Goal: Task Accomplishment & Management: Manage account settings

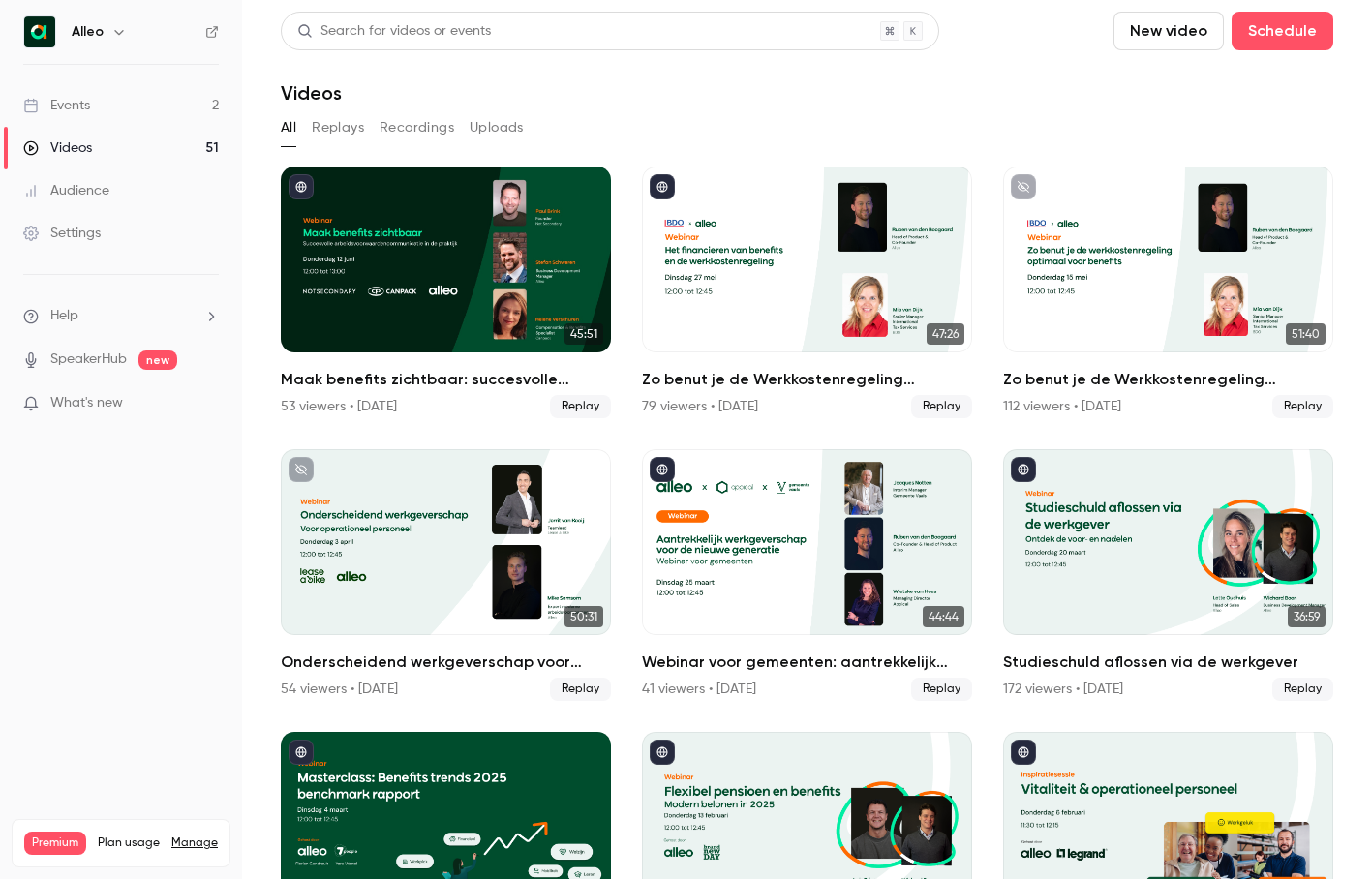
click at [114, 32] on icon "button" at bounding box center [119, 32] width 16 height 16
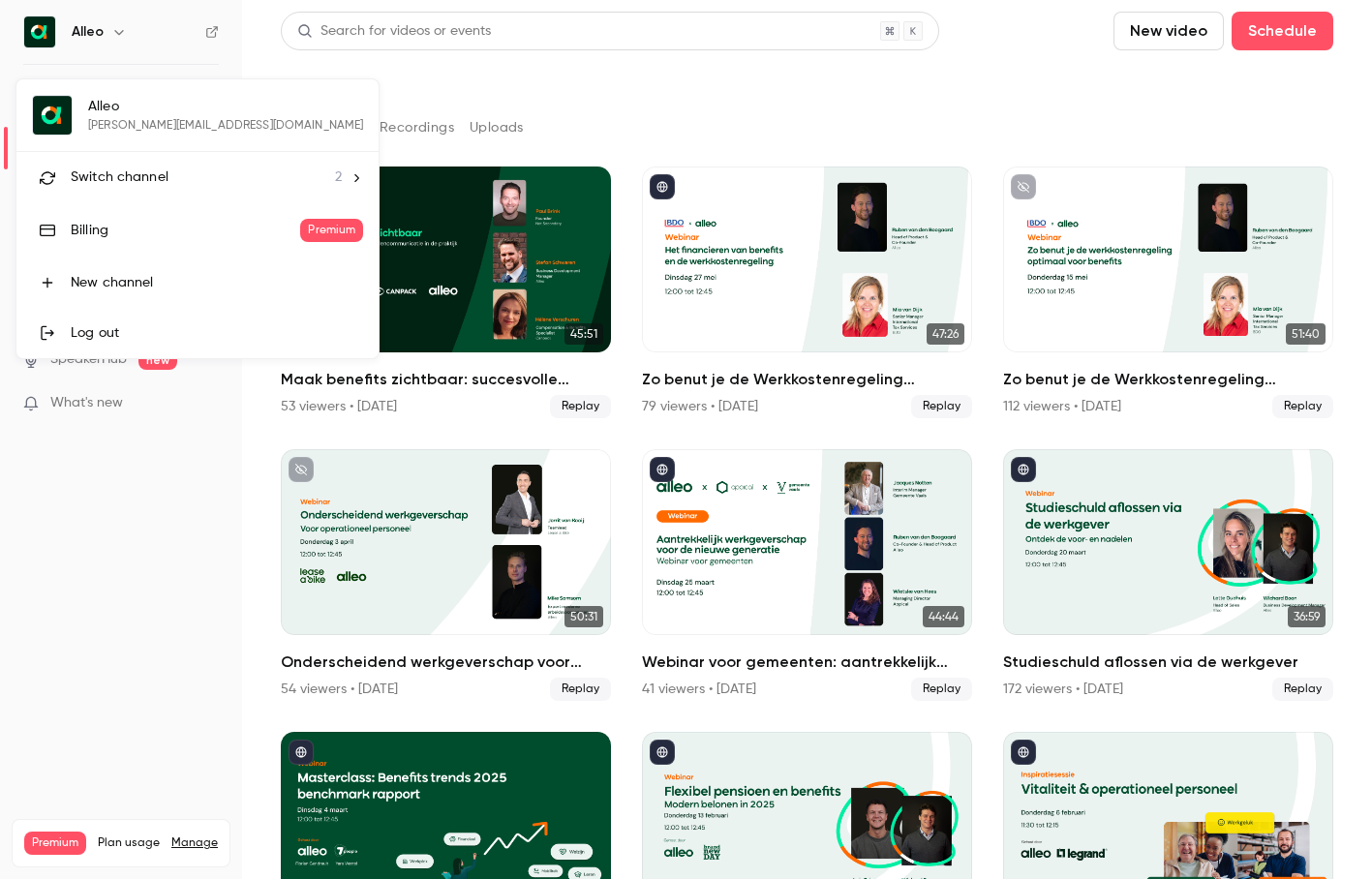
click at [170, 183] on div "Switch channel 2" at bounding box center [206, 177] width 271 height 21
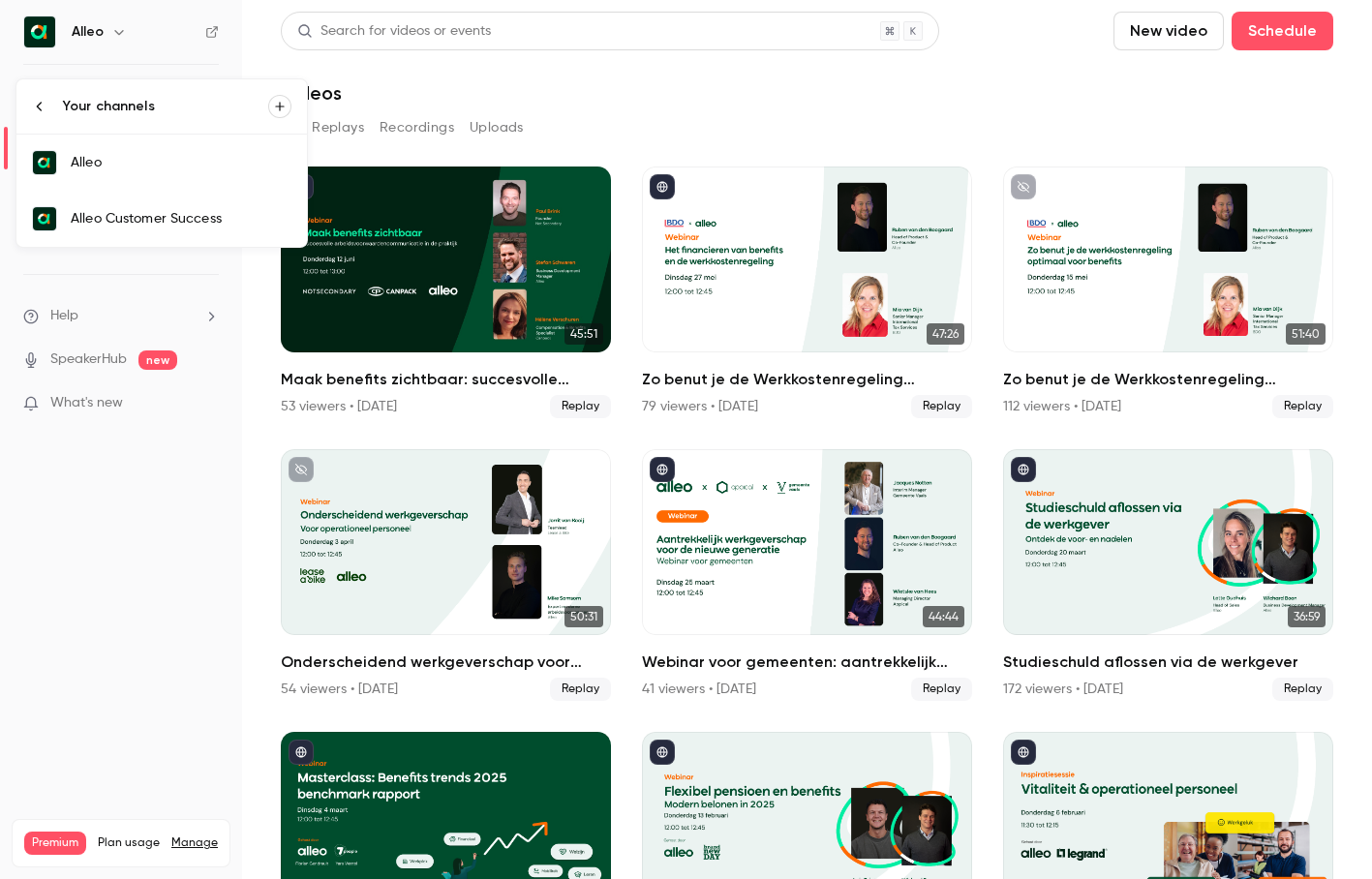
click at [172, 211] on div "Alleo Customer Success" at bounding box center [180, 219] width 221 height 20
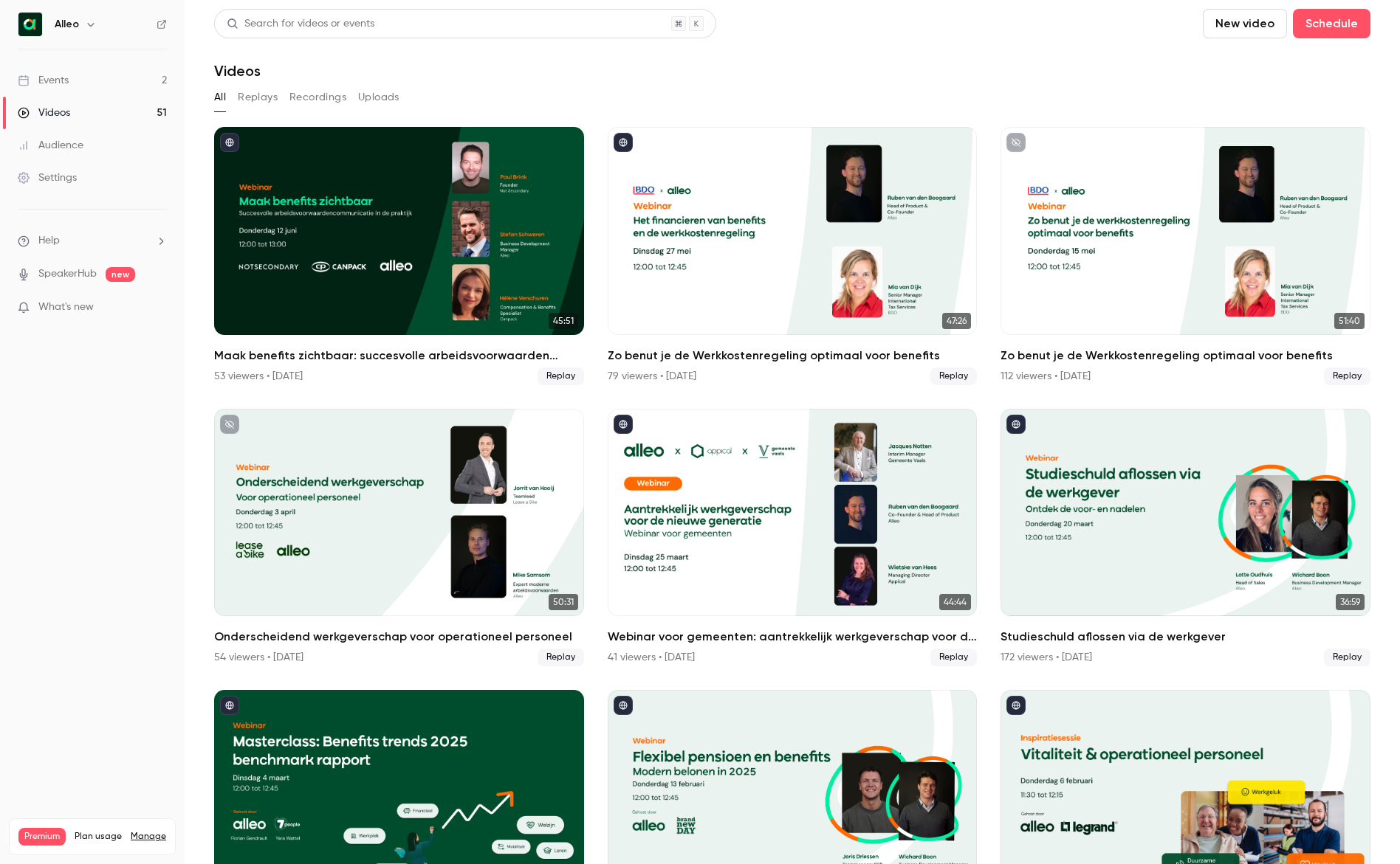
click at [85, 19] on icon "button" at bounding box center [91, 24] width 12 height 12
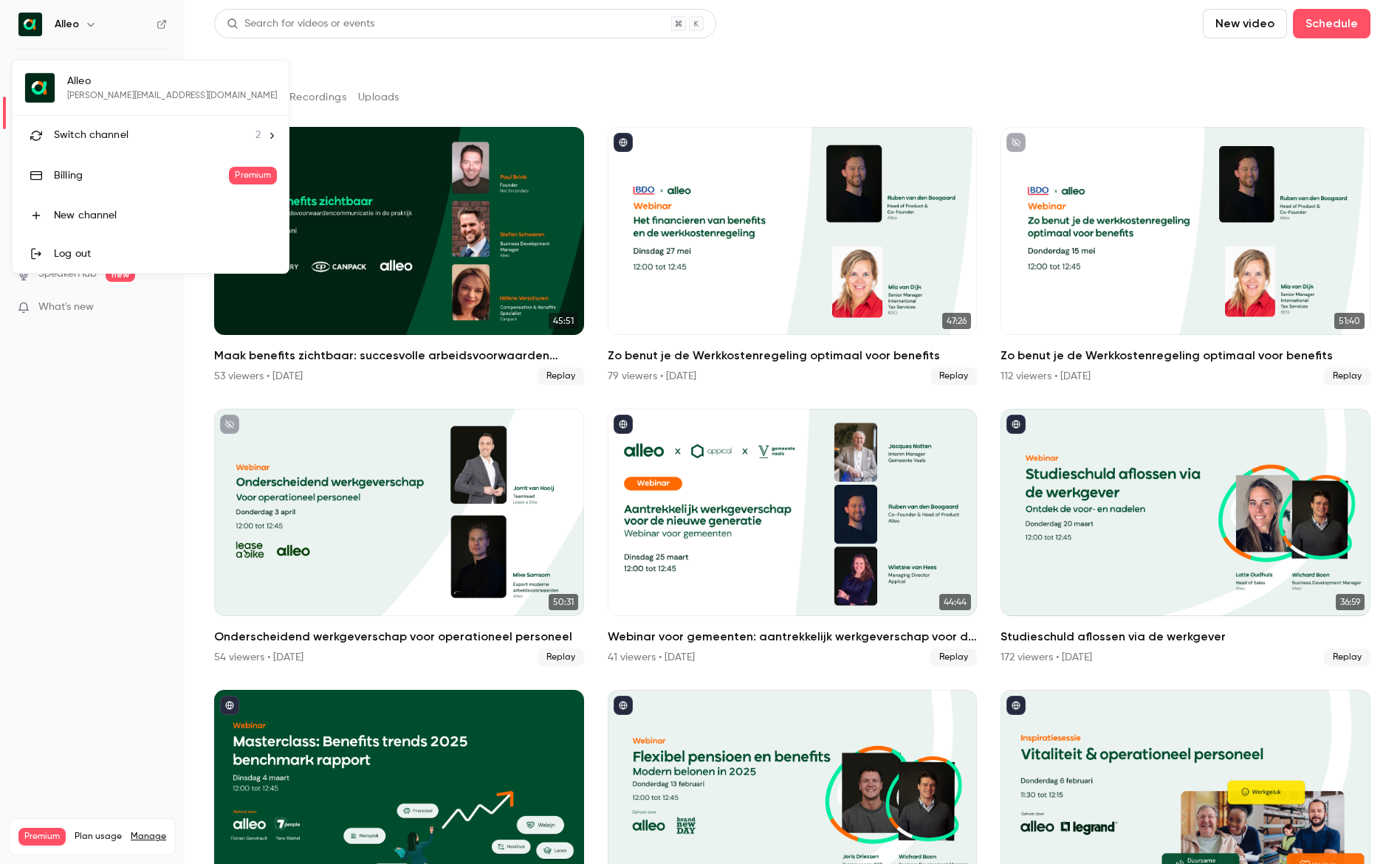
click at [96, 142] on span "Switch channel" at bounding box center [91, 135] width 75 height 16
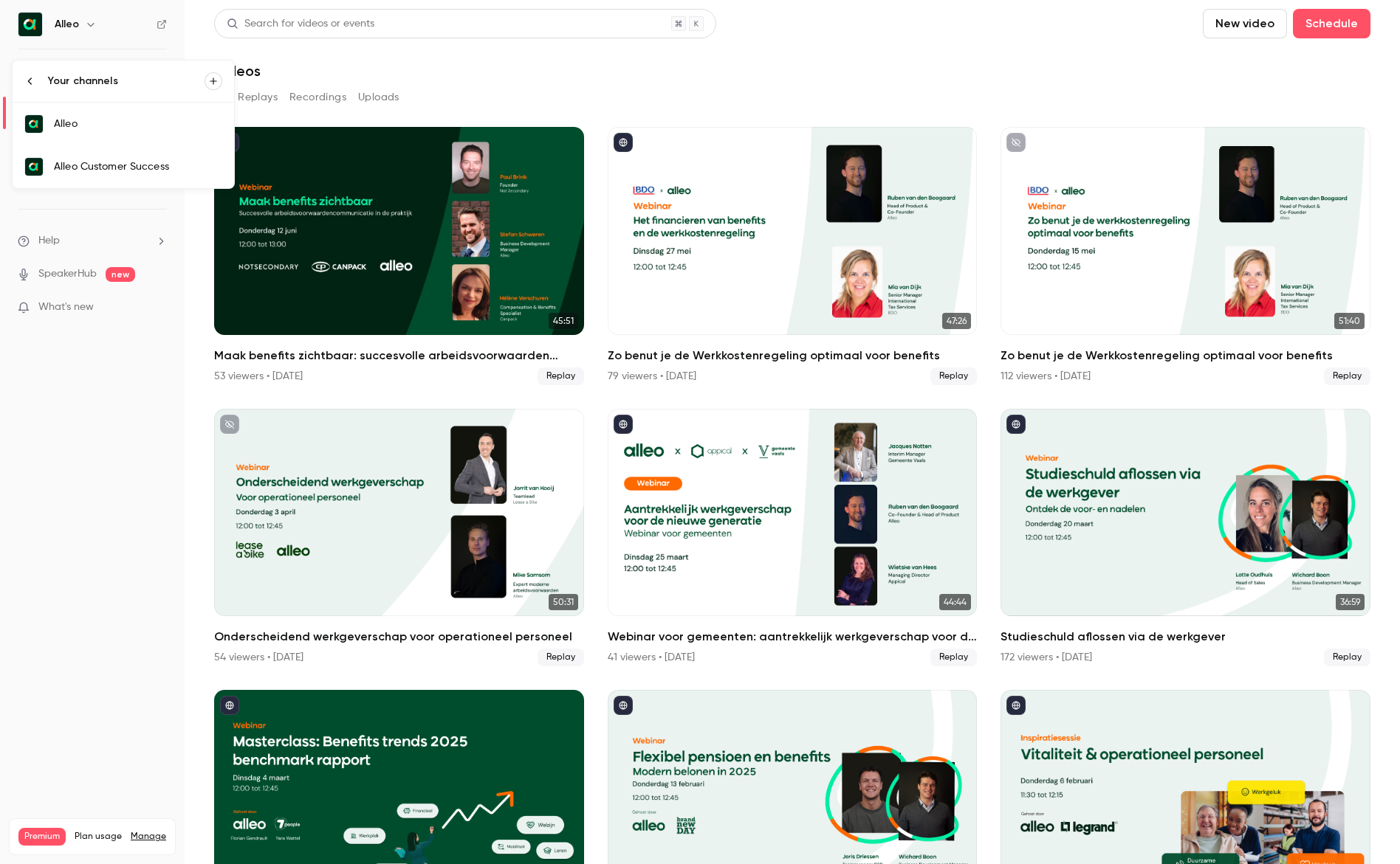
click at [98, 167] on div "Alleo Customer Success" at bounding box center [138, 167] width 168 height 15
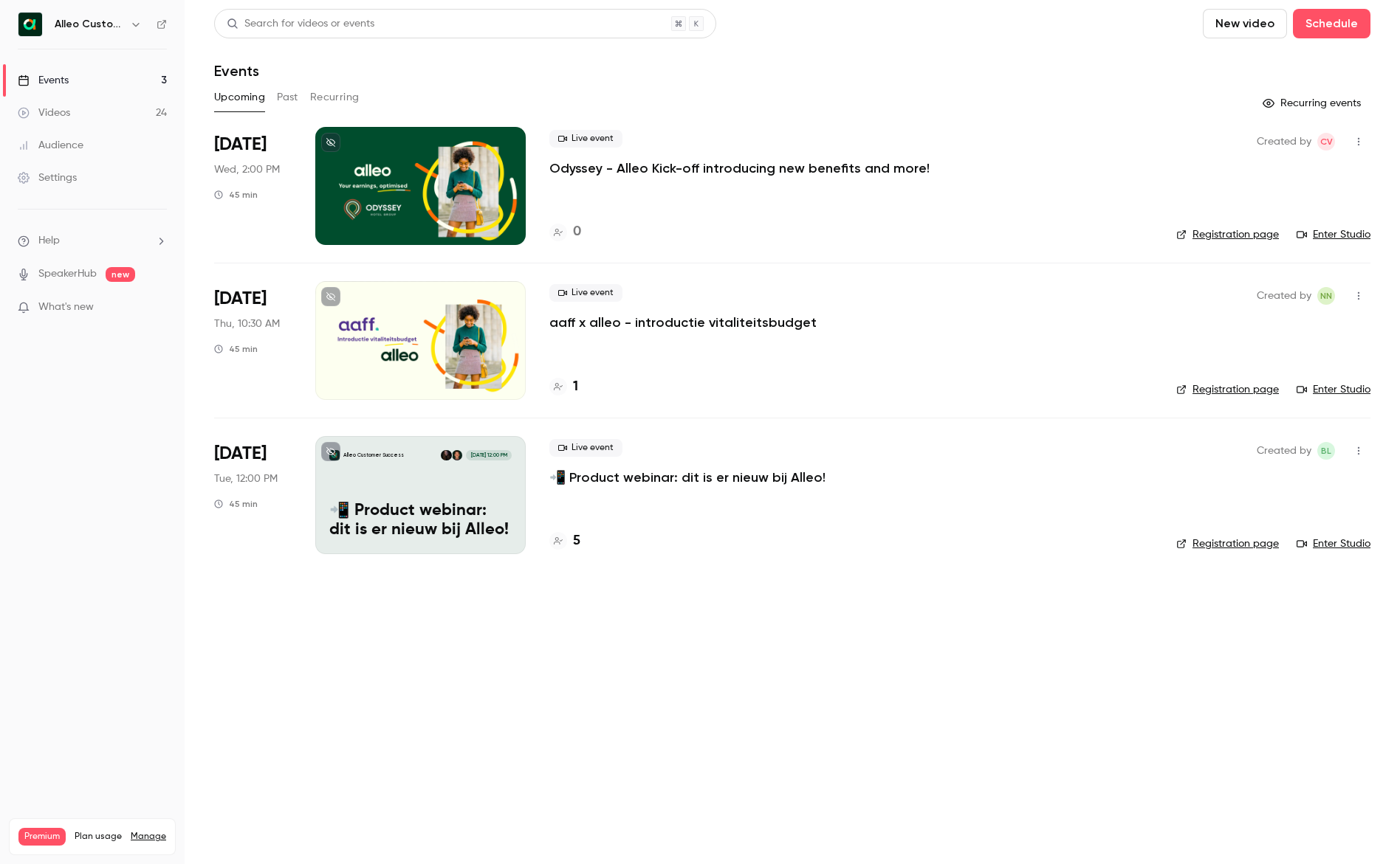
click at [740, 171] on p "Odyssey - Alleo Kick-off introducing new benefits and more!" at bounding box center [739, 168] width 380 height 17
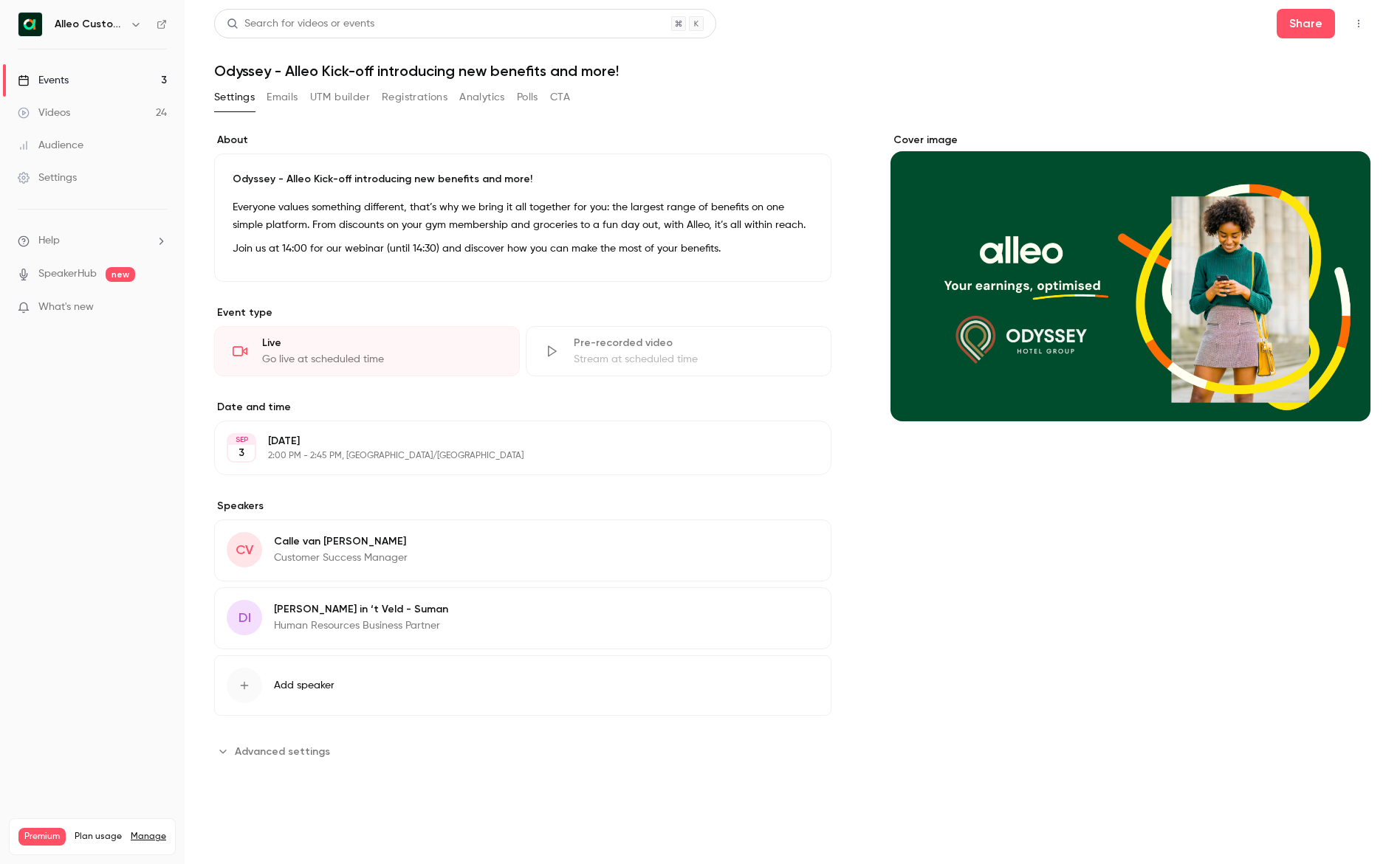
click at [285, 100] on button "Emails" at bounding box center [282, 97] width 31 height 23
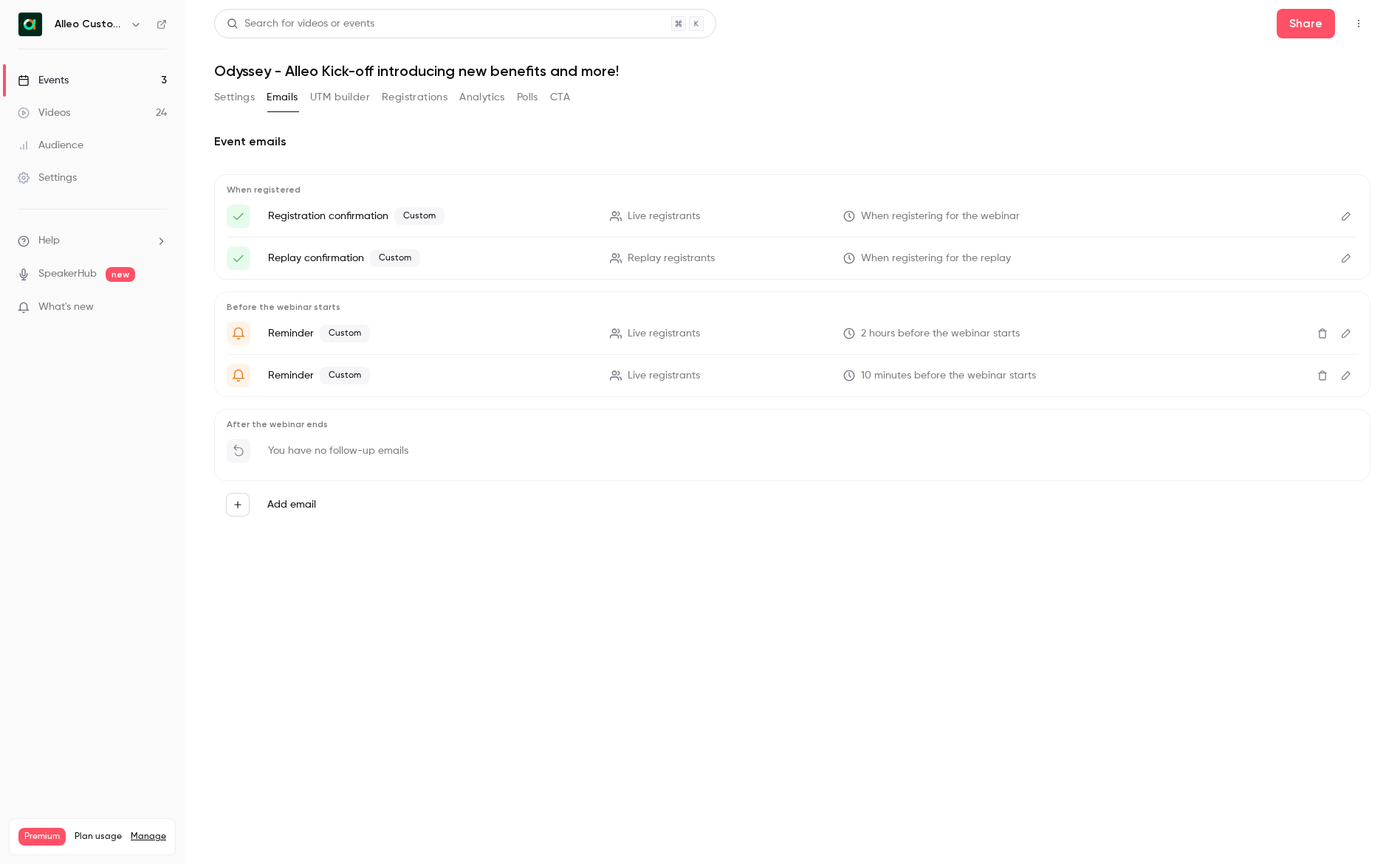
click at [1349, 215] on icon "Edit" at bounding box center [1346, 216] width 12 height 11
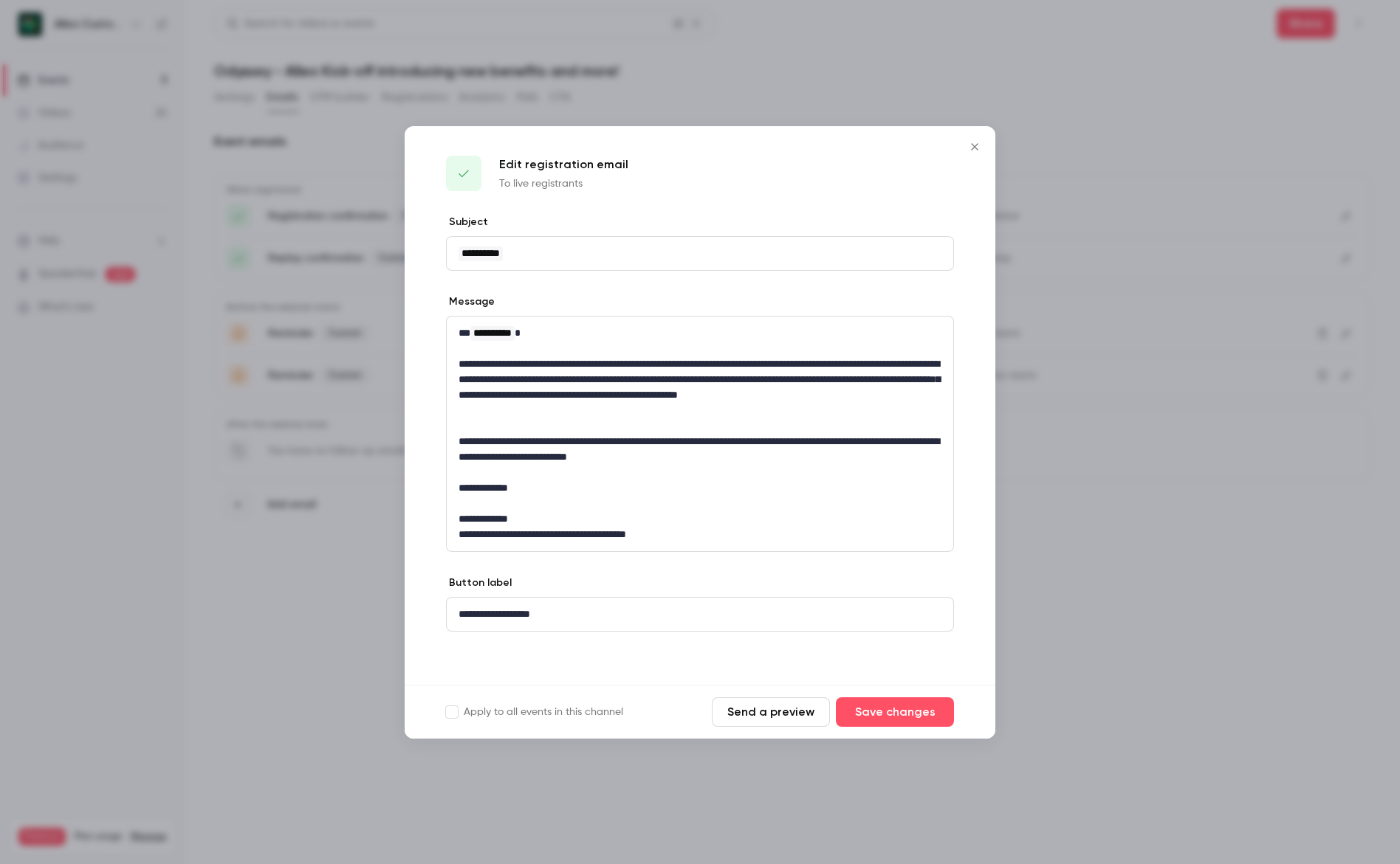
click at [974, 147] on icon "Close" at bounding box center [974, 147] width 7 height 7
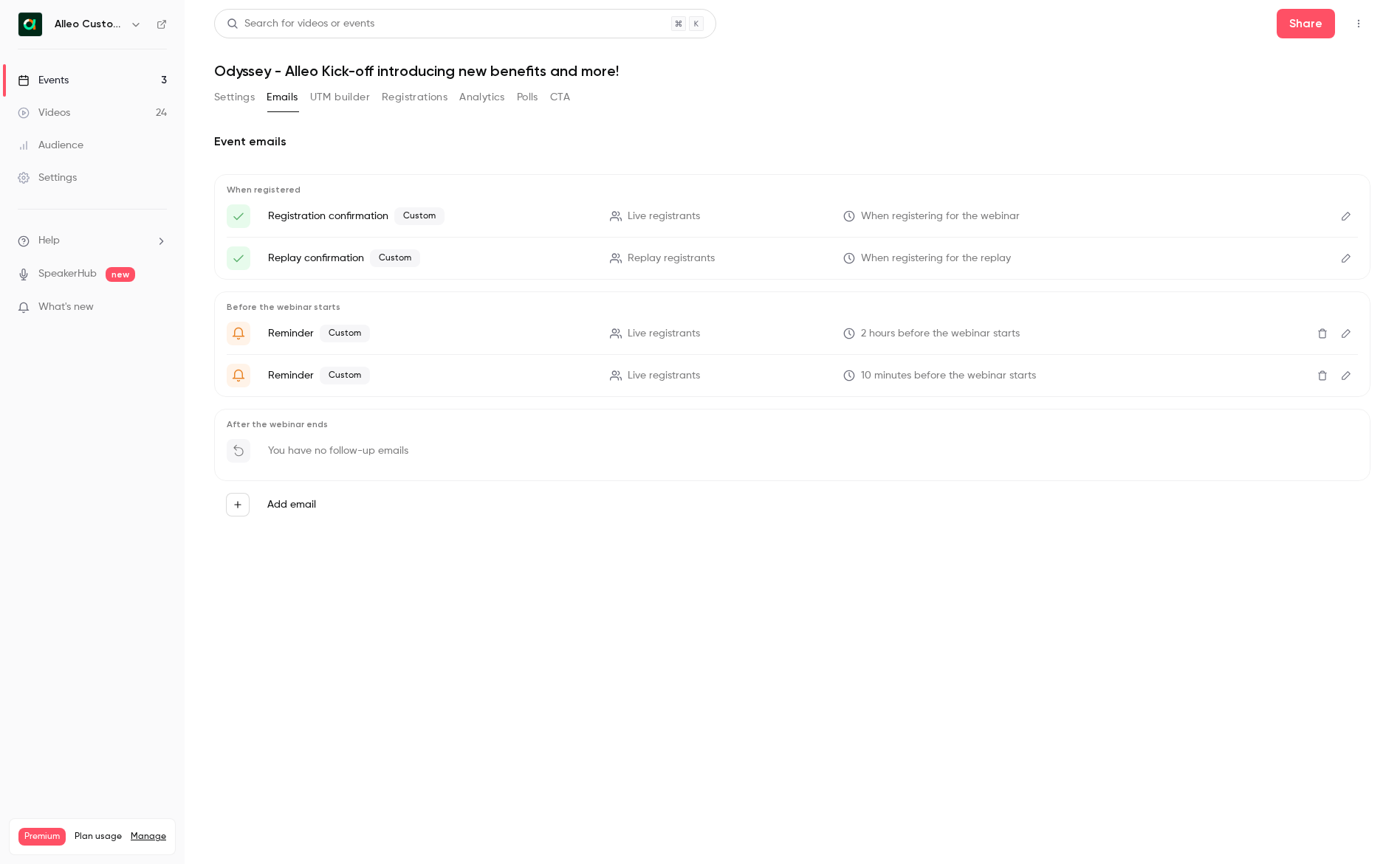
click at [1346, 255] on icon "Edit" at bounding box center [1346, 258] width 12 height 11
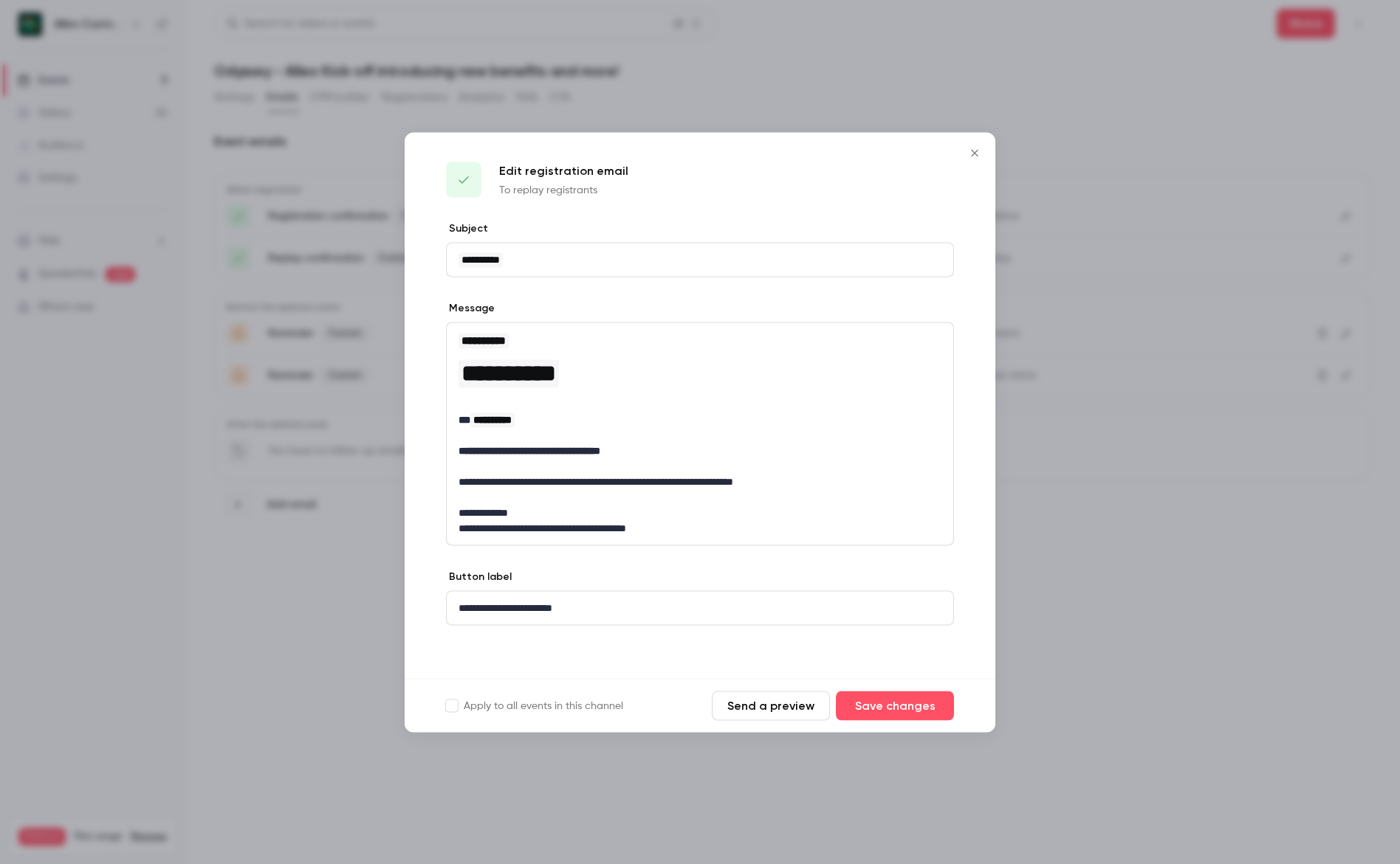
click at [970, 149] on icon "Close" at bounding box center [974, 153] width 17 height 12
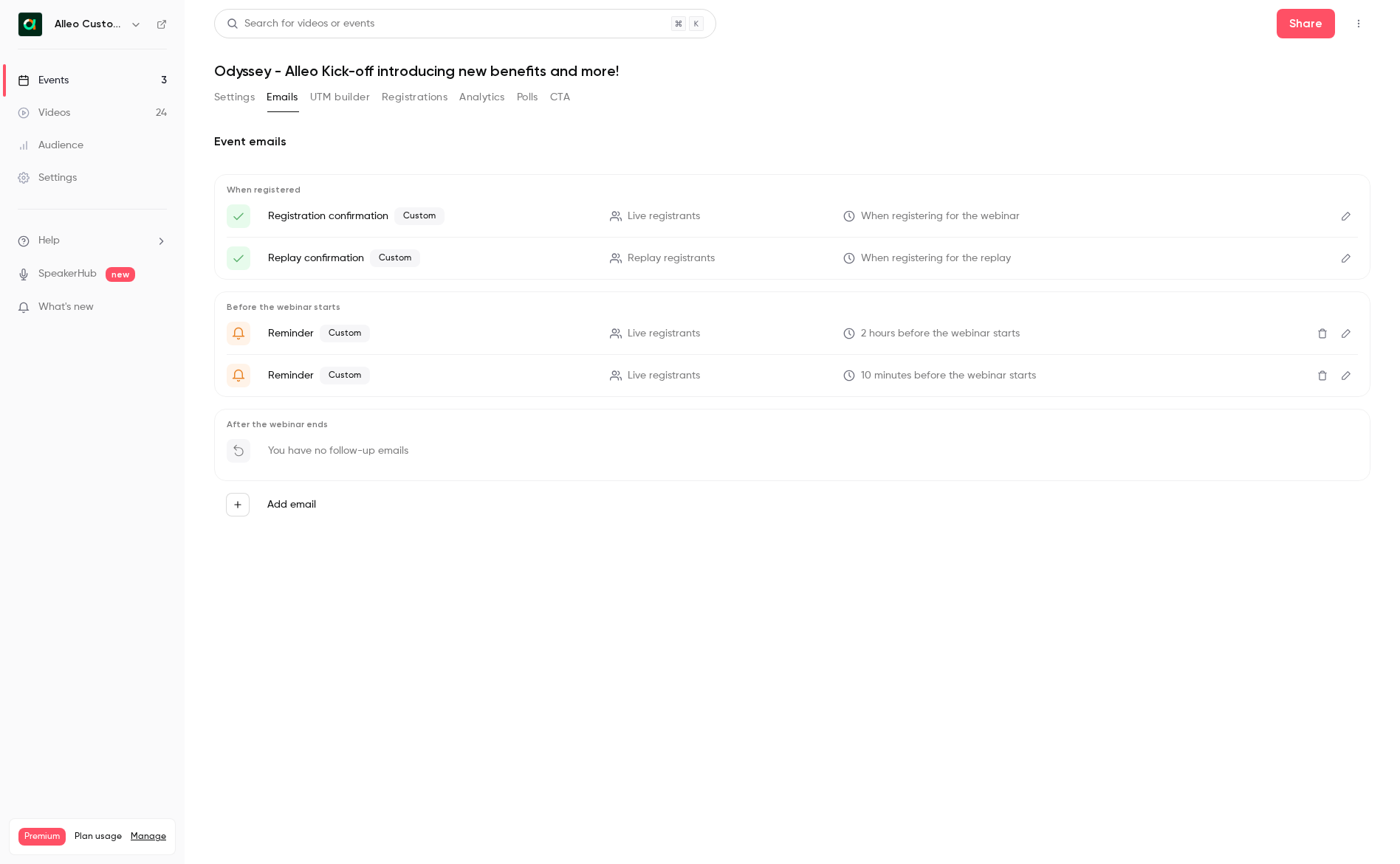
click at [1347, 209] on button "Edit" at bounding box center [1346, 216] width 23 height 23
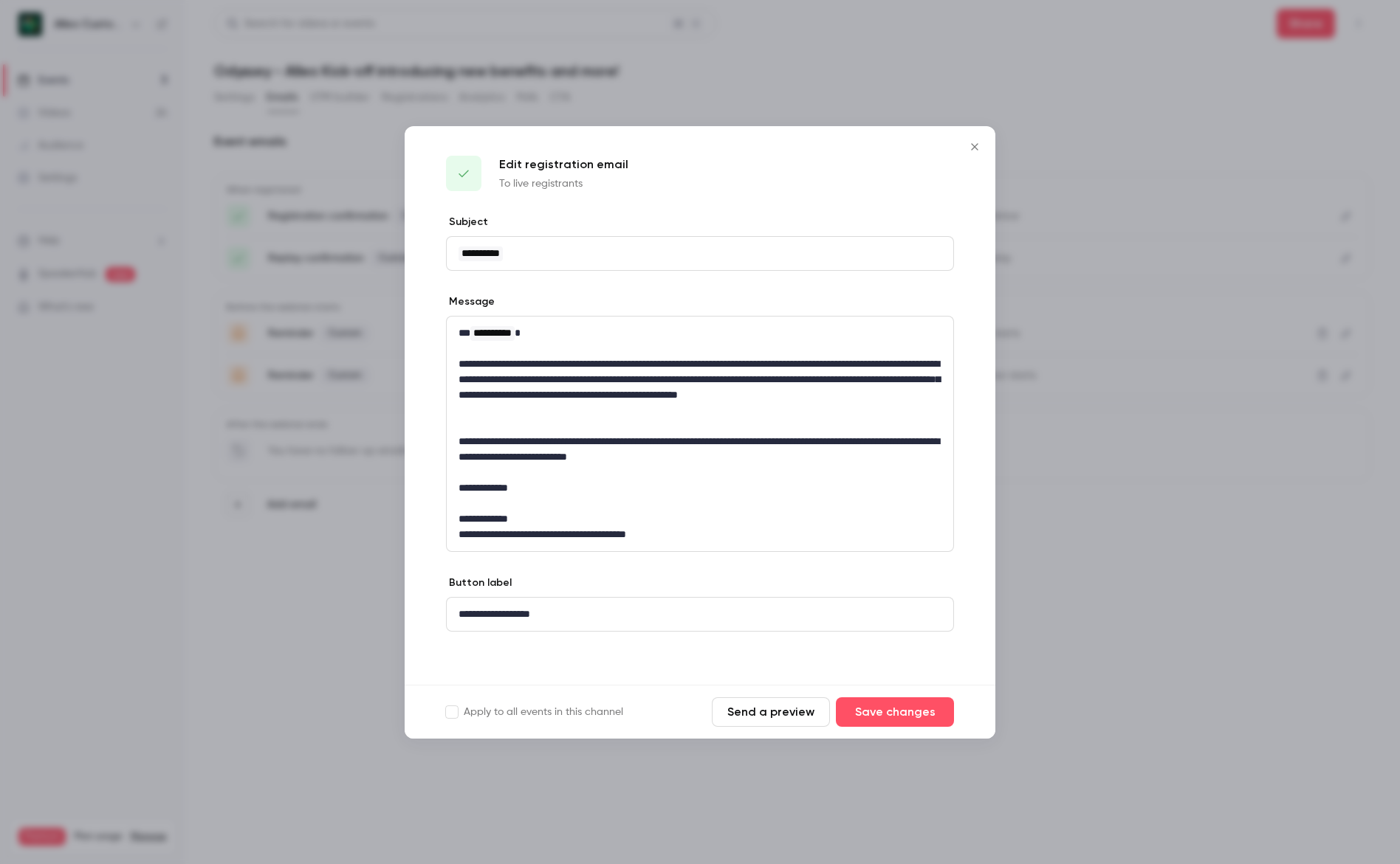
click at [775, 714] on button "Send a preview" at bounding box center [771, 712] width 118 height 29
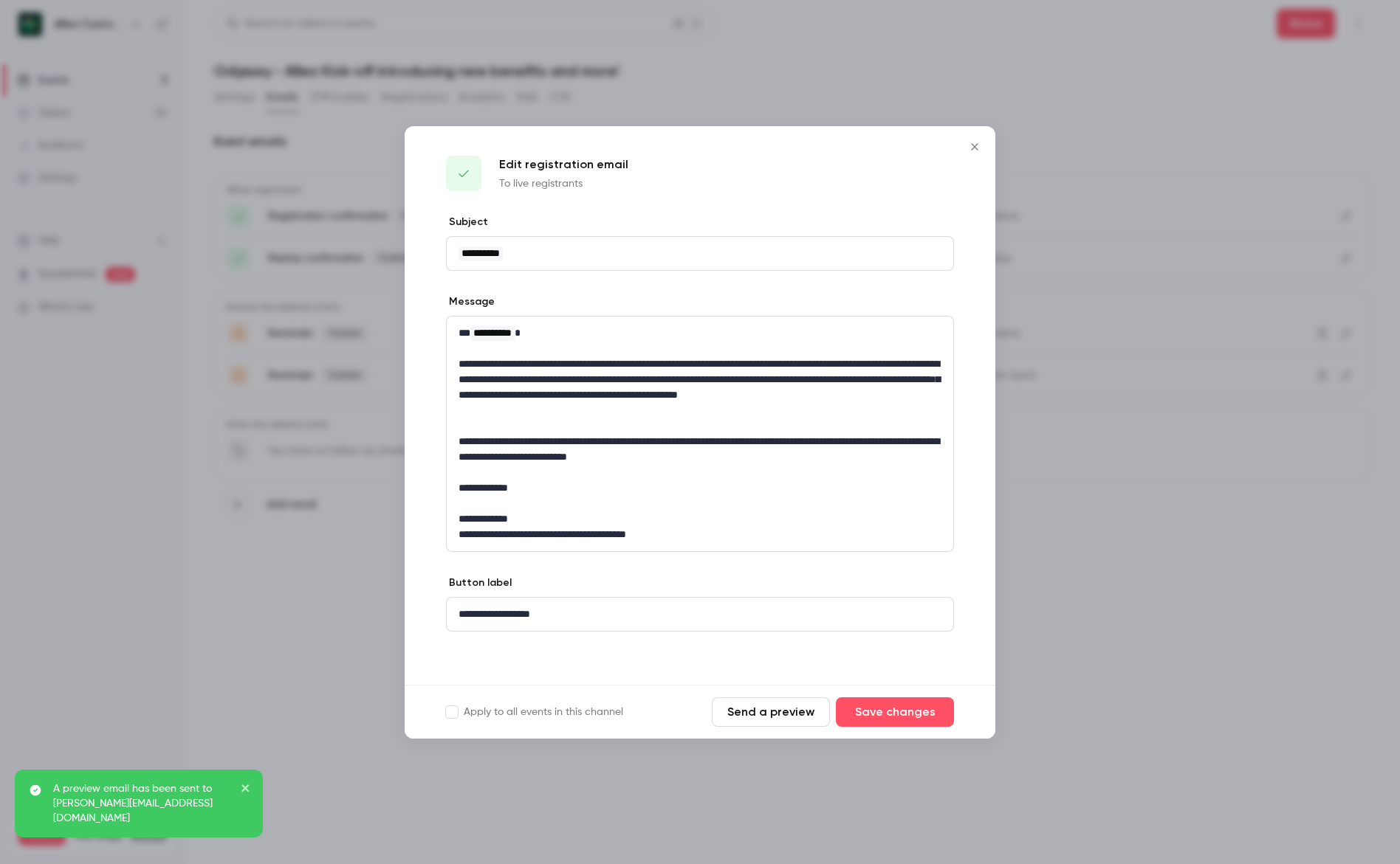
click at [976, 146] on icon "Close" at bounding box center [974, 147] width 17 height 12
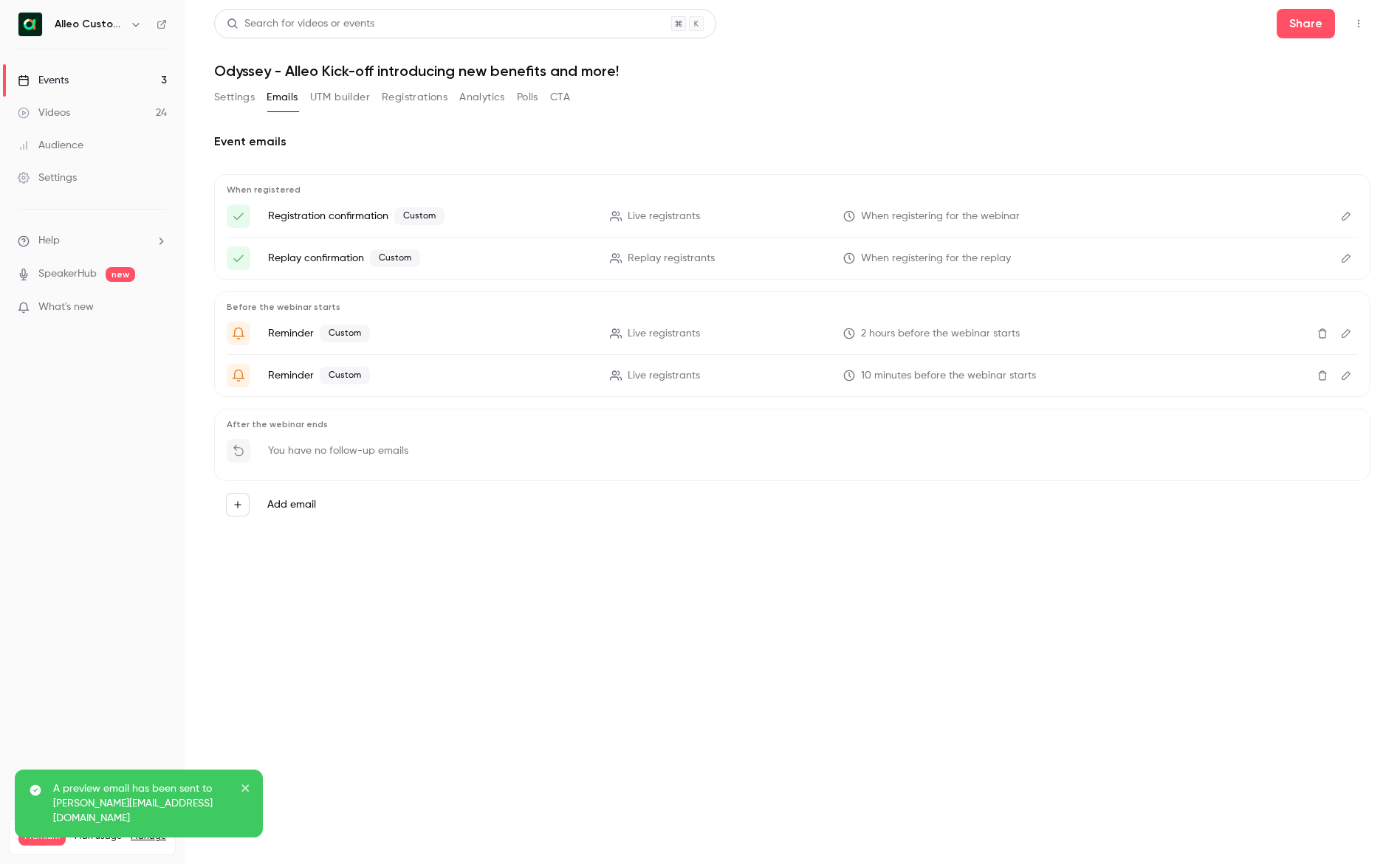
click at [1349, 262] on icon "Edit" at bounding box center [1346, 258] width 12 height 11
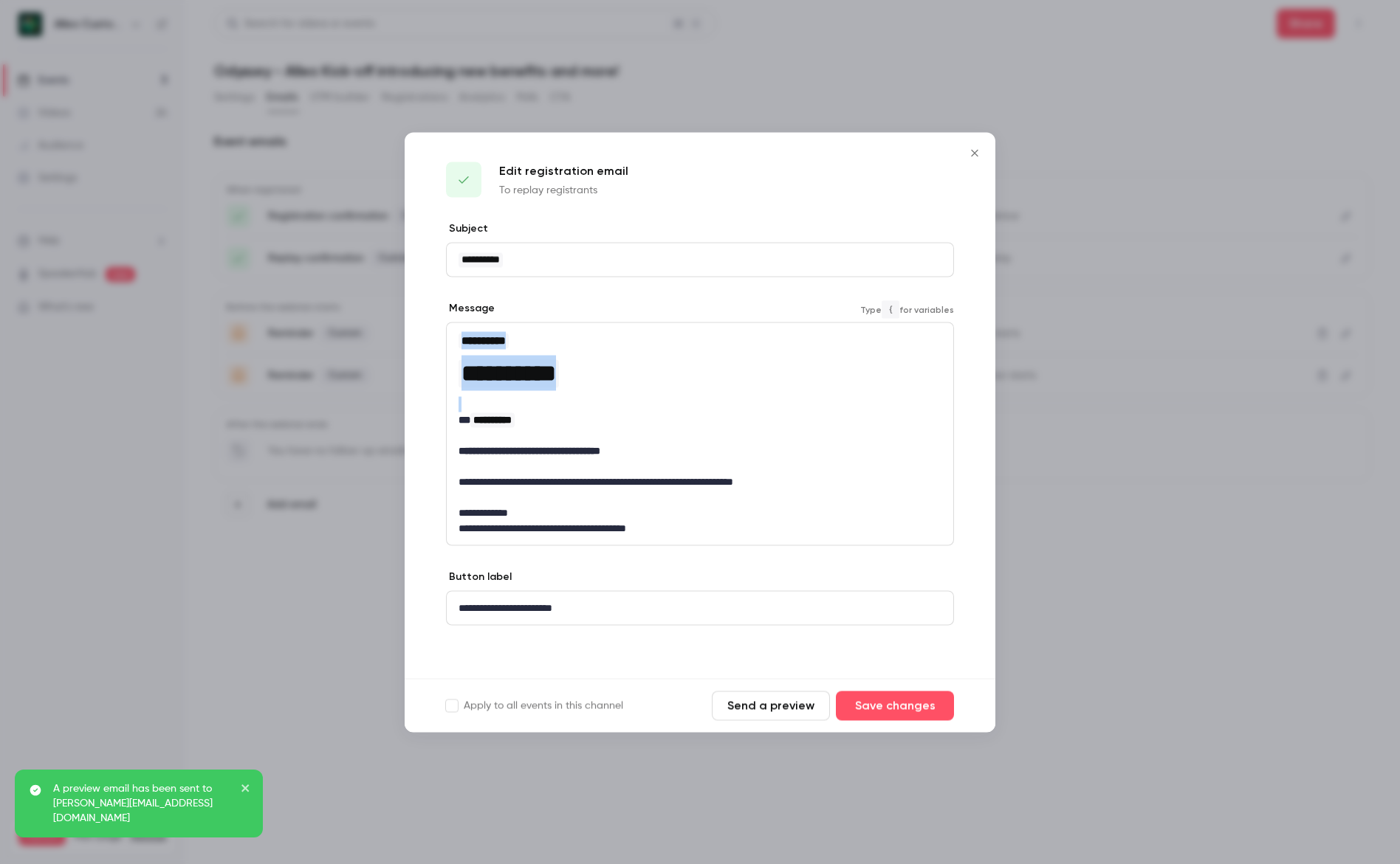
drag, startPoint x: 648, startPoint y: 391, endPoint x: 401, endPoint y: 313, distance: 259.0
click at [401, 313] on div "**********" at bounding box center [700, 432] width 1400 height 864
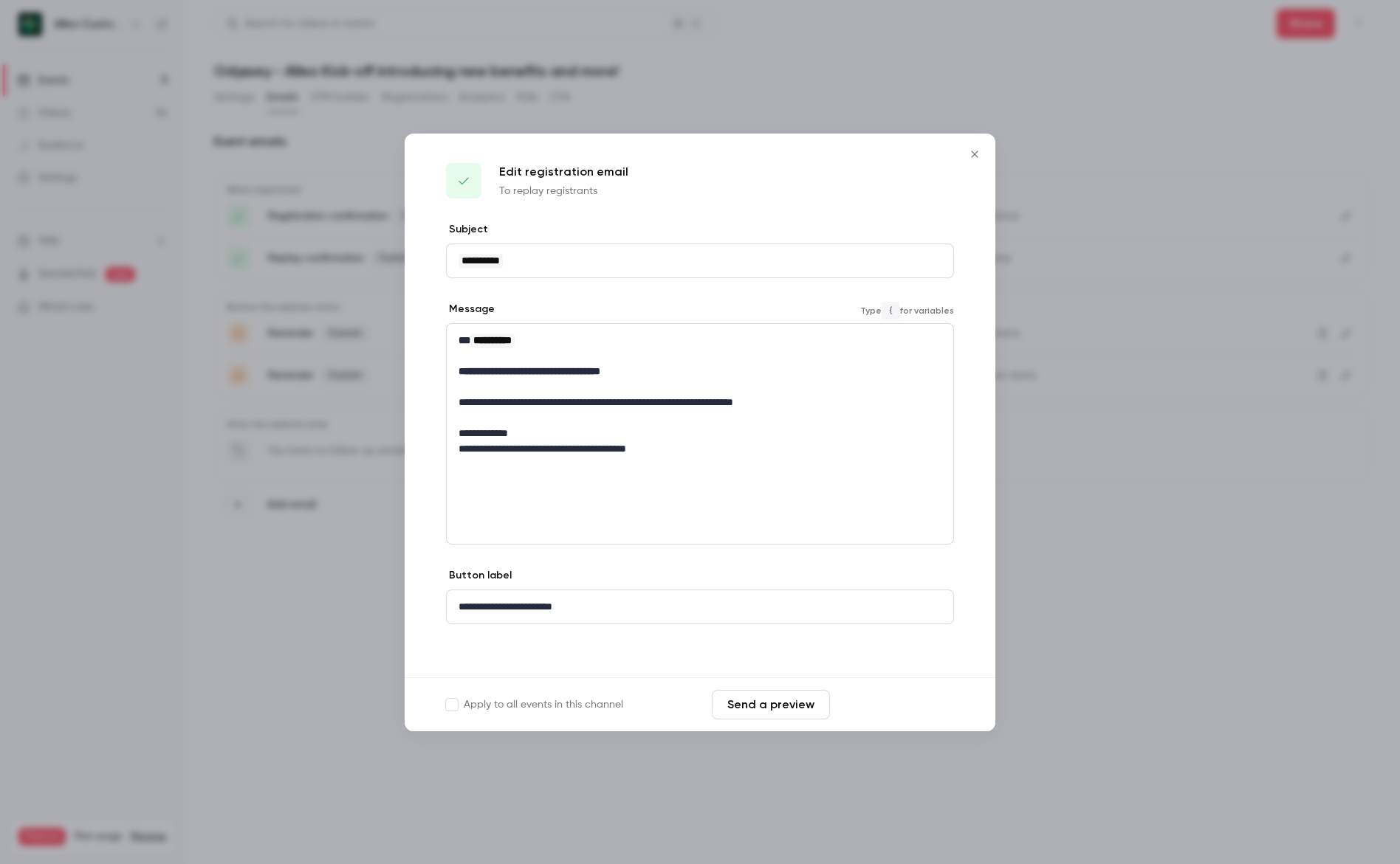
click at [873, 711] on button "Save changes" at bounding box center [895, 705] width 118 height 29
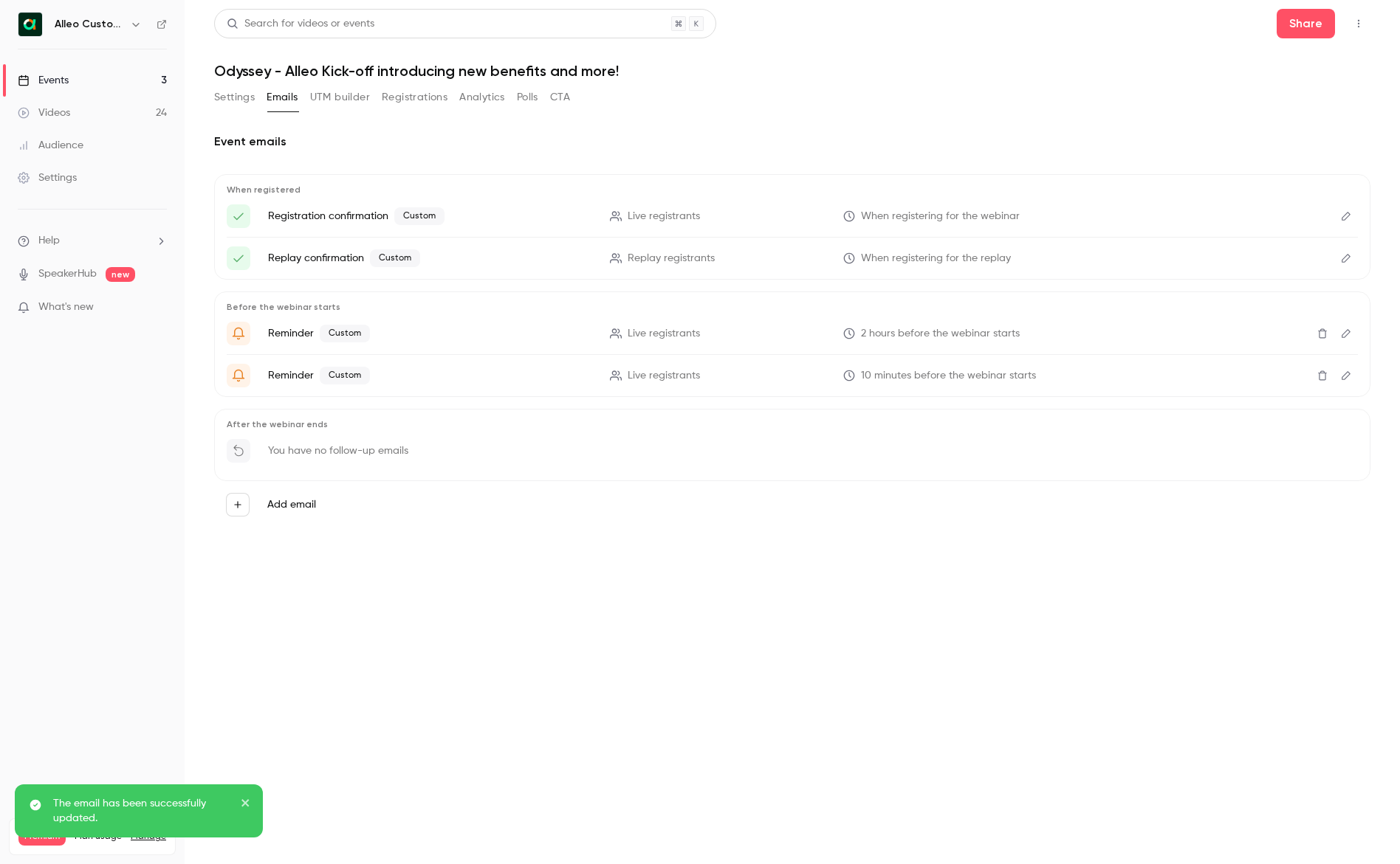
click at [1344, 331] on icon "Edit" at bounding box center [1346, 334] width 12 height 11
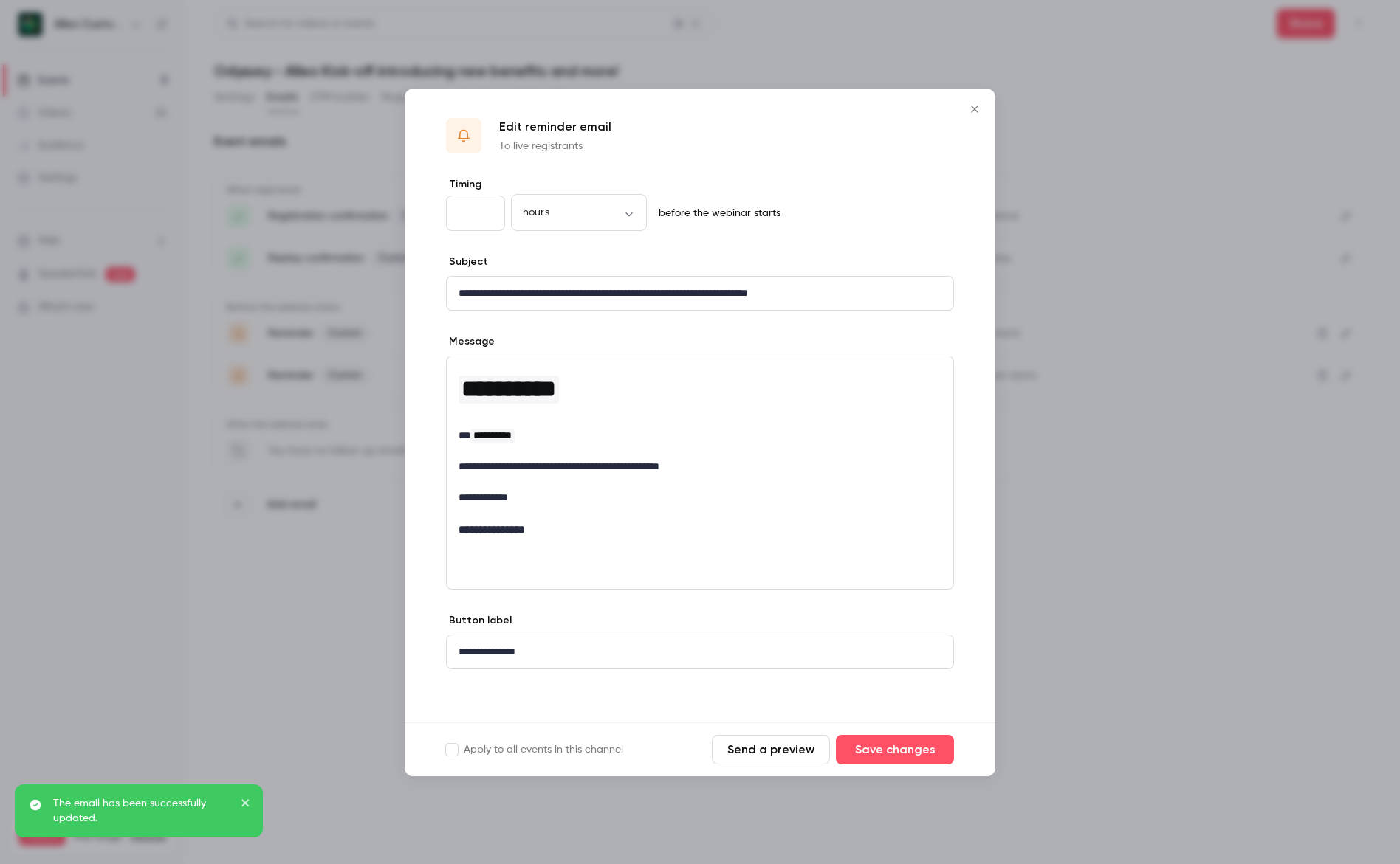
click at [969, 103] on icon "Close" at bounding box center [974, 110] width 17 height 12
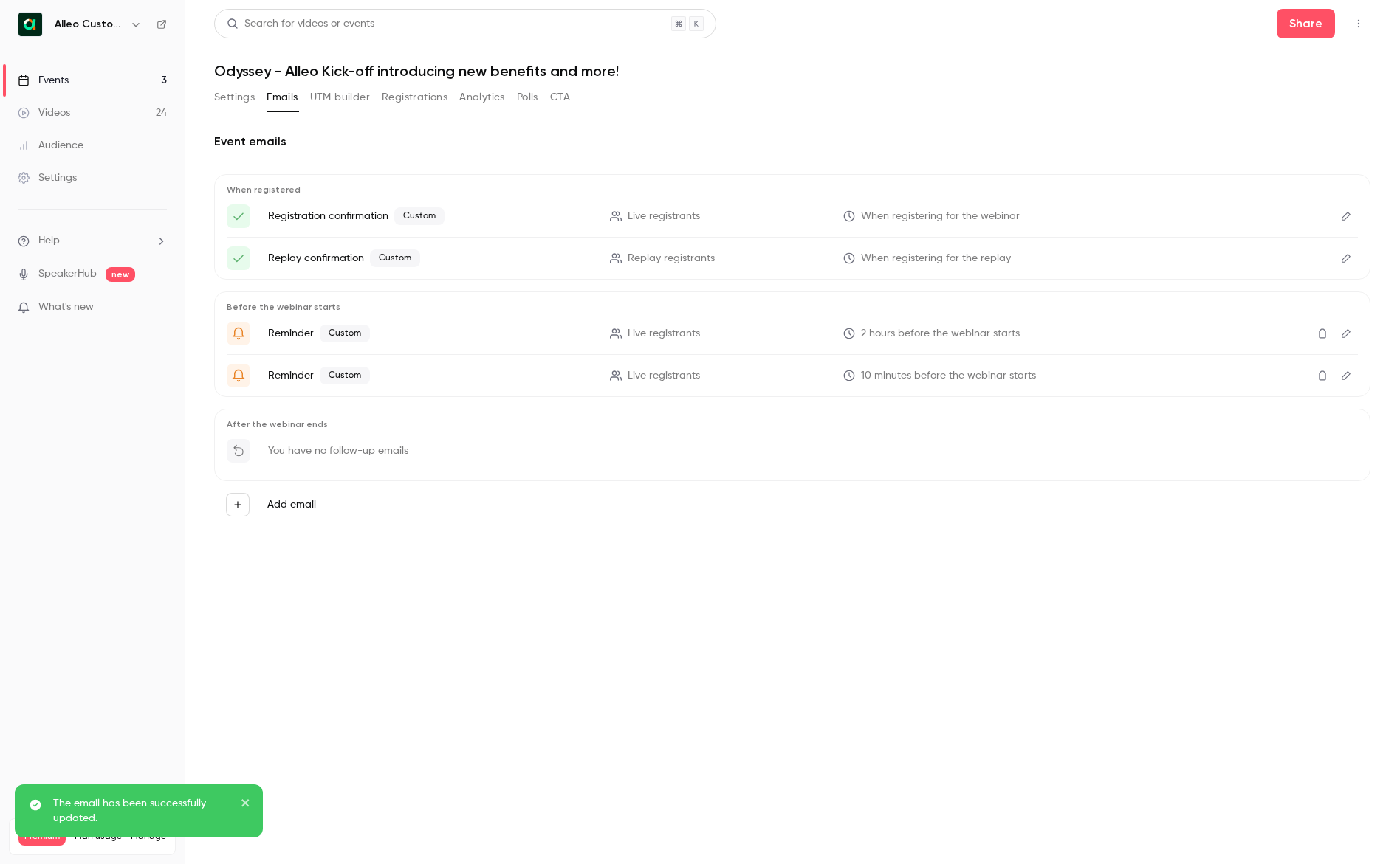
click at [1347, 334] on icon "Edit" at bounding box center [1346, 334] width 9 height 9
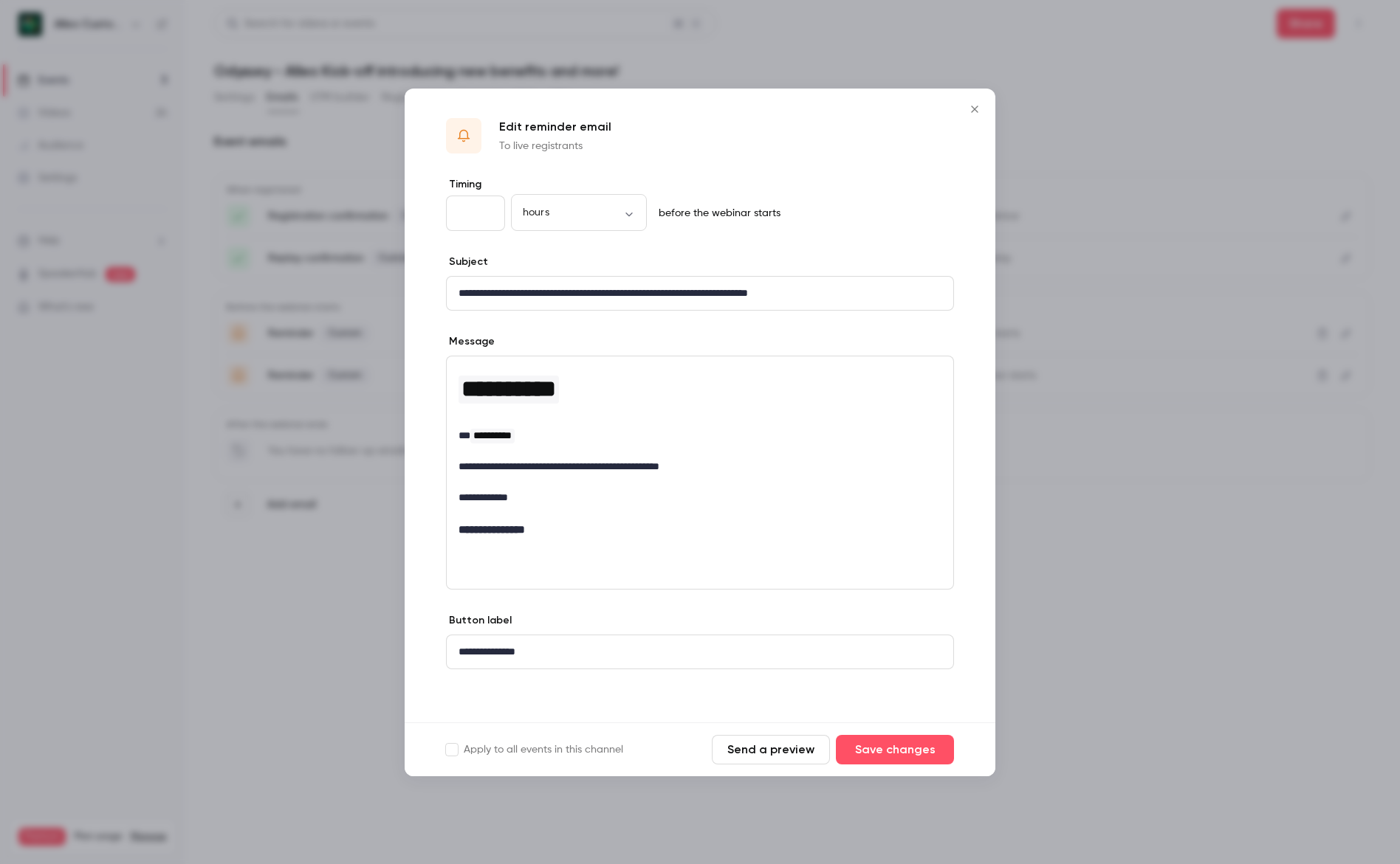
click at [969, 100] on button "Close" at bounding box center [974, 109] width 29 height 29
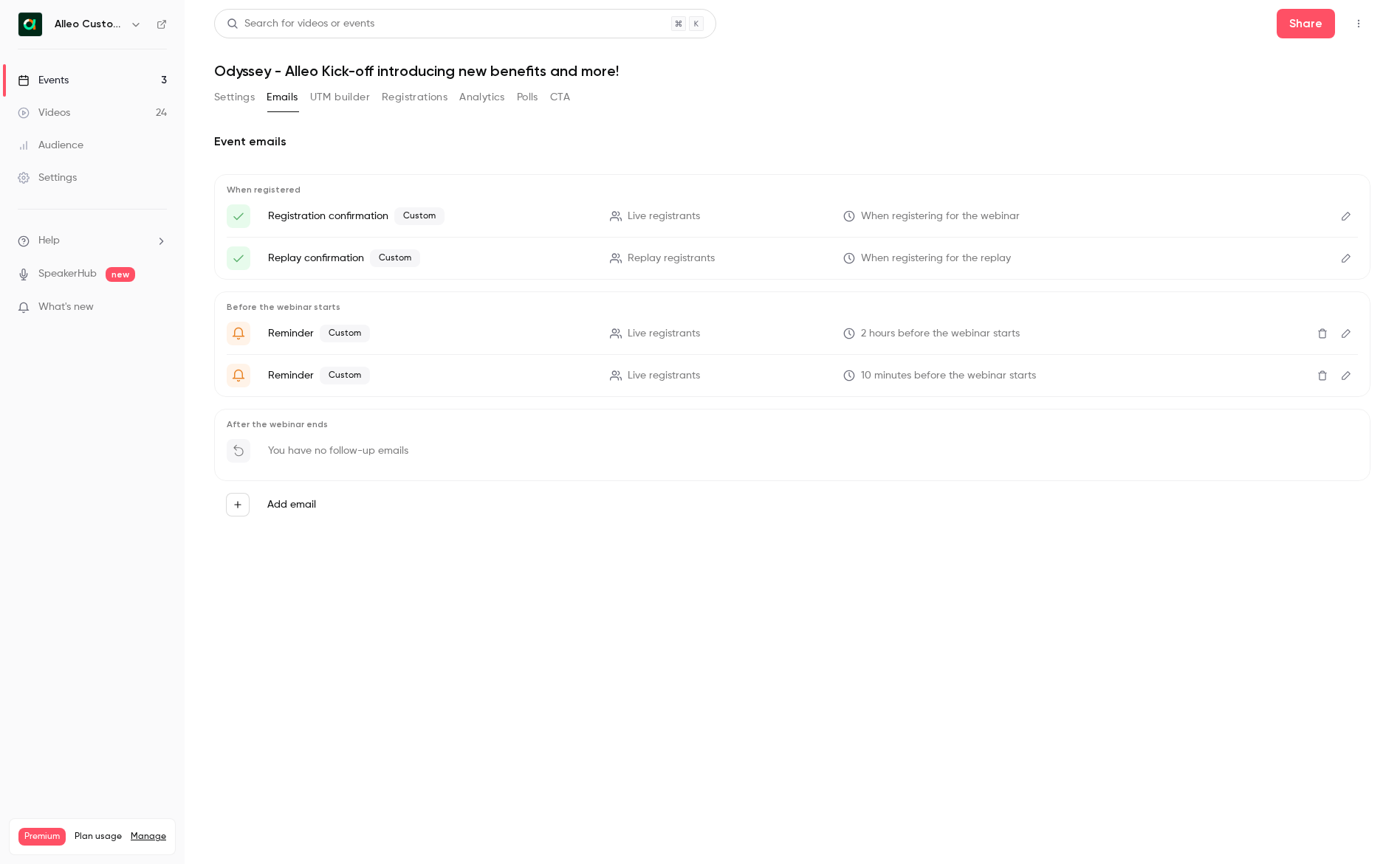
click at [217, 97] on button "Settings" at bounding box center [234, 97] width 41 height 23
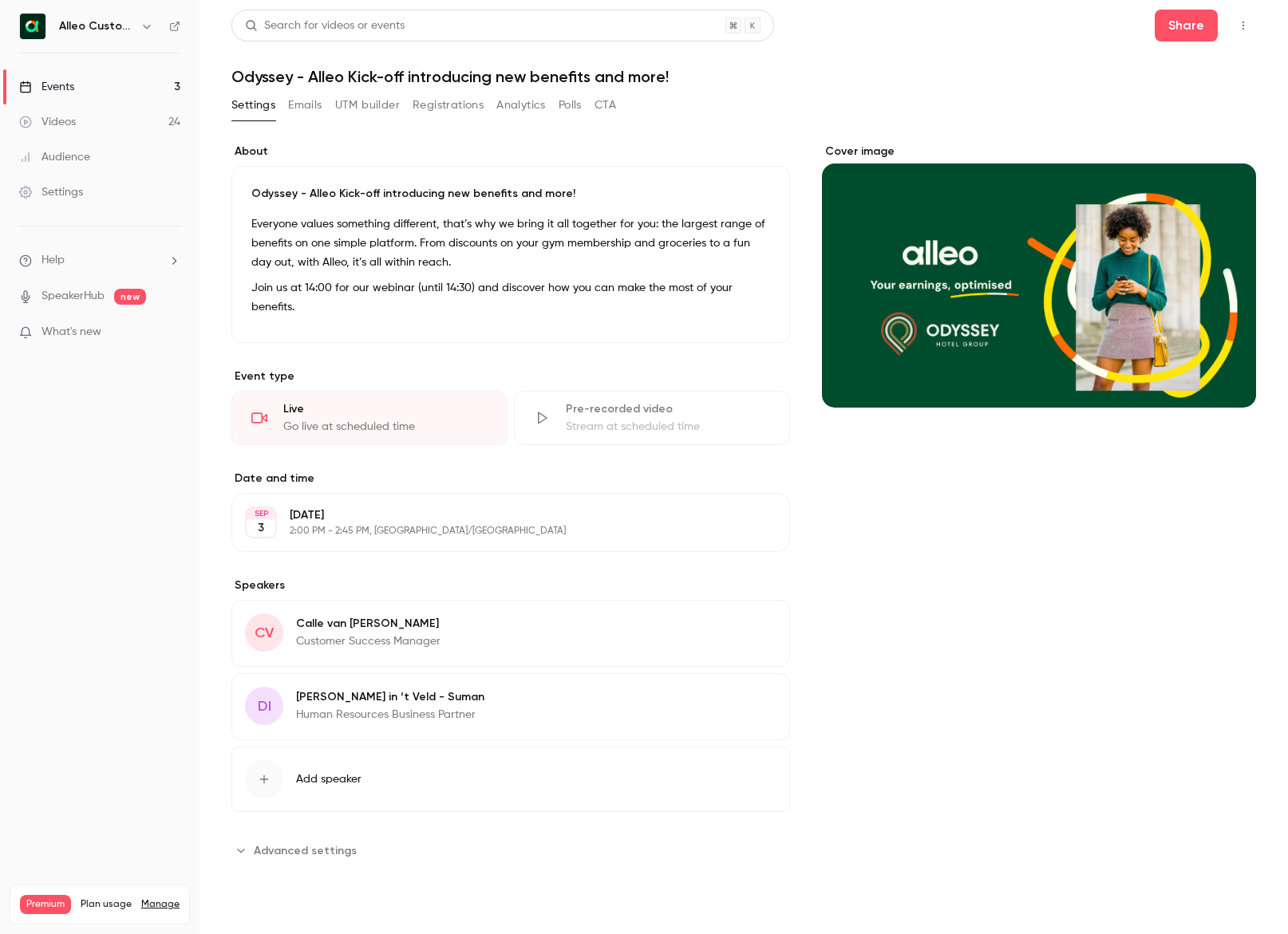
click at [287, 311] on p "Join us at 14:00 for our webinar (until 14:30) and discover how you can make th…" at bounding box center [510, 297] width 519 height 38
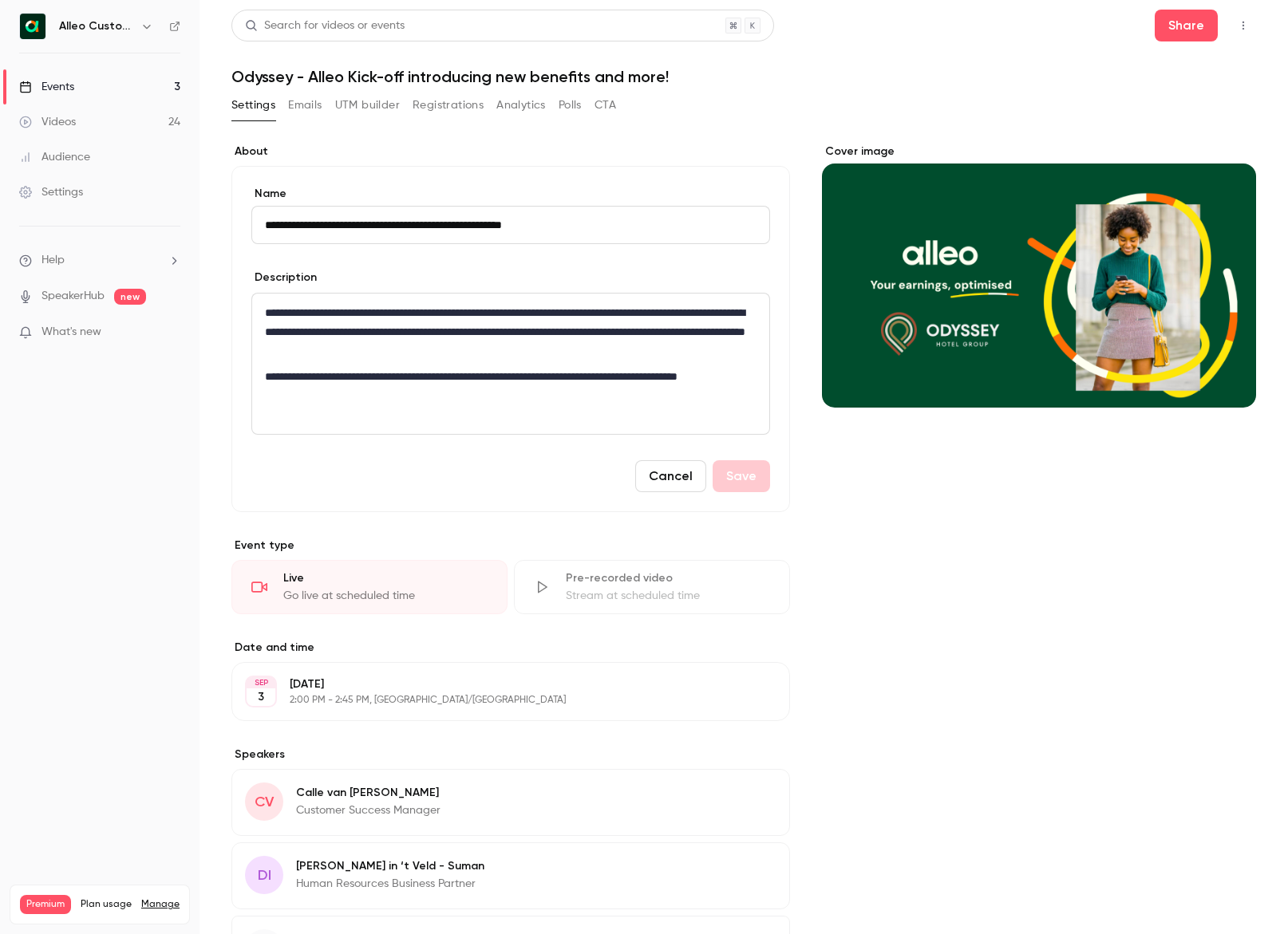
click at [666, 475] on button "Cancel" at bounding box center [671, 476] width 71 height 32
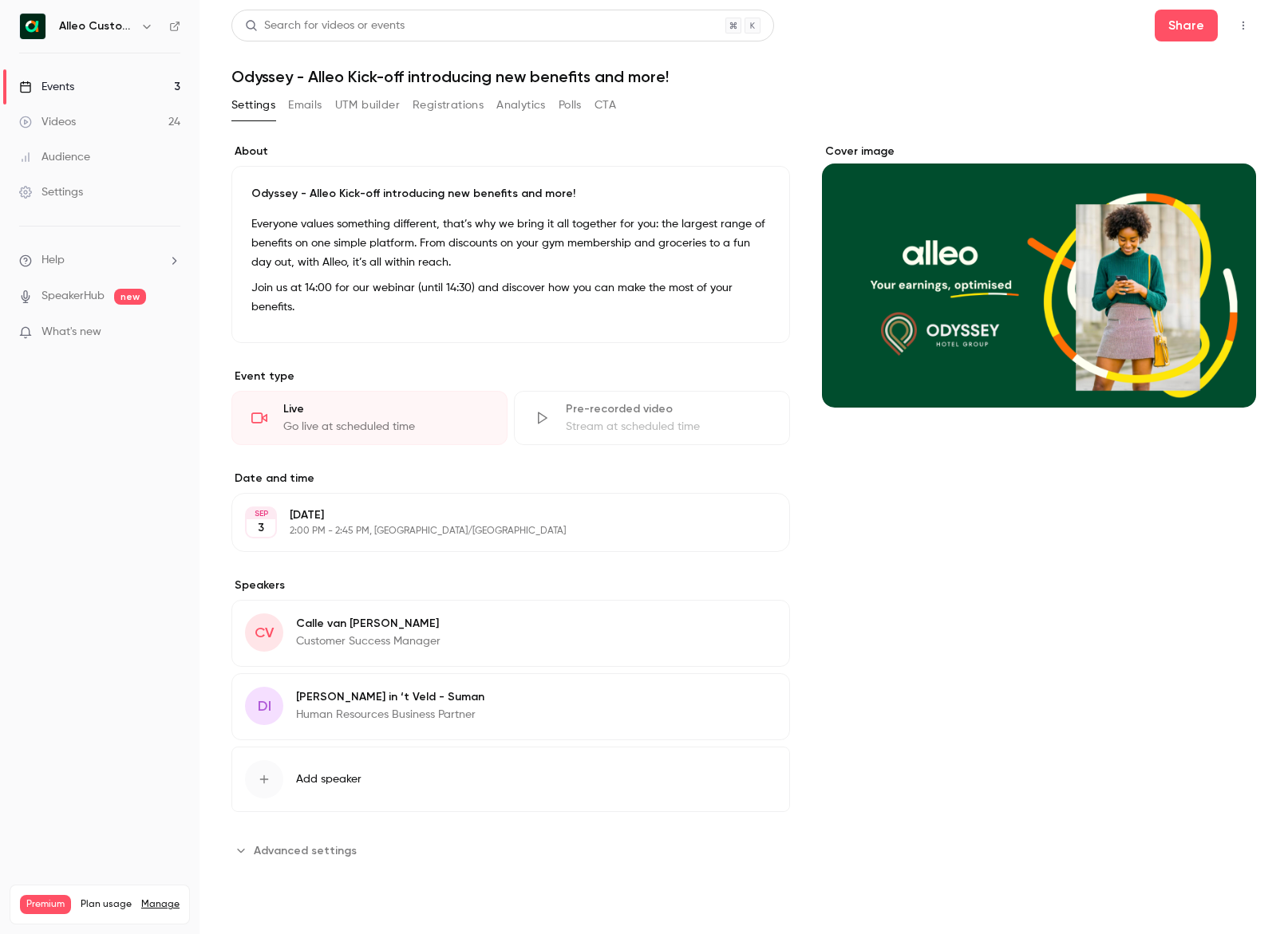
click at [443, 104] on button "Registrations" at bounding box center [448, 105] width 71 height 25
